Goal: Transaction & Acquisition: Purchase product/service

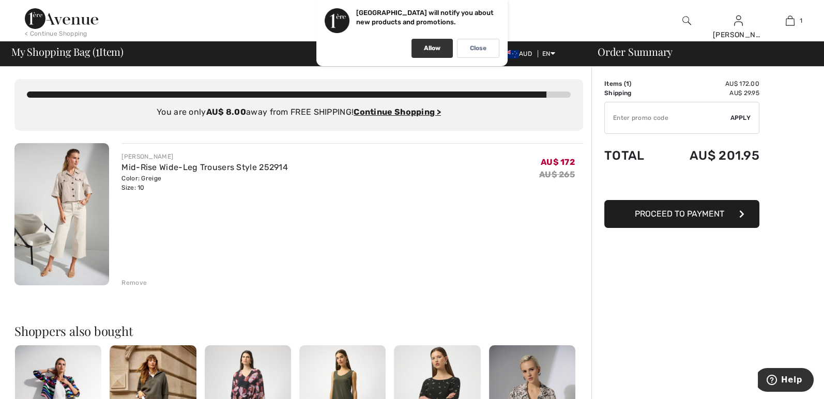
click at [424, 45] on p "Allow" at bounding box center [432, 48] width 17 height 8
